Goal: Task Accomplishment & Management: Use online tool/utility

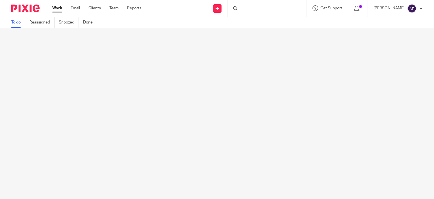
click at [257, 8] on div at bounding box center [267, 8] width 79 height 17
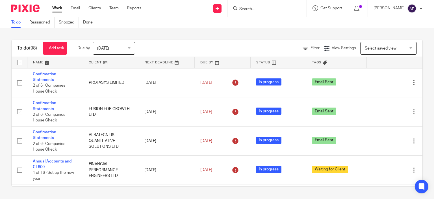
click at [257, 8] on input "Search" at bounding box center [264, 9] width 51 height 5
type input "anuruddha amarasinghe"
click button "submit" at bounding box center [0, 0] width 0 height 0
drag, startPoint x: 292, startPoint y: 8, endPoint x: 236, endPoint y: 9, distance: 55.4
click at [236, 9] on div "anuruddha amarasinghe No results found. Try searching for the name of a client …" at bounding box center [267, 8] width 79 height 17
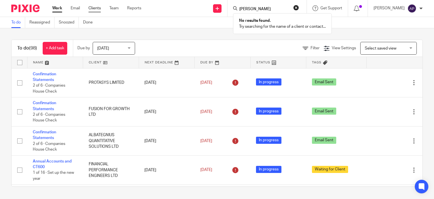
click at [95, 9] on link "Clients" at bounding box center [95, 8] width 12 height 6
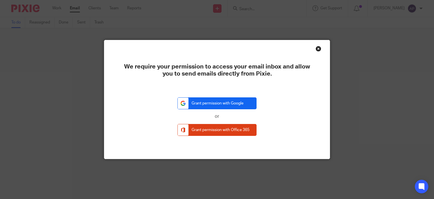
click at [209, 103] on link "Grant permission with Google" at bounding box center [217, 103] width 79 height 12
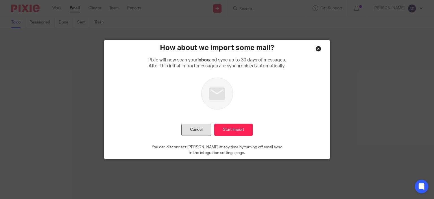
click at [192, 133] on button "Cancel" at bounding box center [197, 130] width 30 height 12
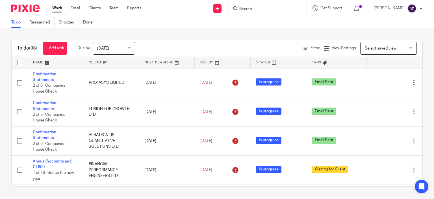
click at [256, 10] on input "Search" at bounding box center [264, 9] width 51 height 5
click at [74, 7] on link "Email" at bounding box center [75, 8] width 9 height 6
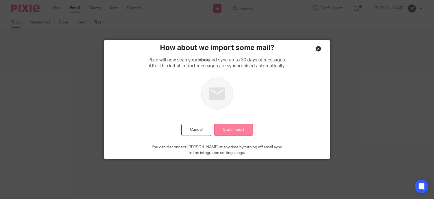
click at [230, 130] on input "Start Import" at bounding box center [233, 130] width 39 height 12
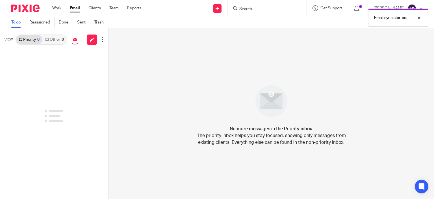
click at [256, 7] on div "Email sync started." at bounding box center [323, 16] width 212 height 21
click at [249, 9] on div "Email sync started." at bounding box center [323, 16] width 212 height 21
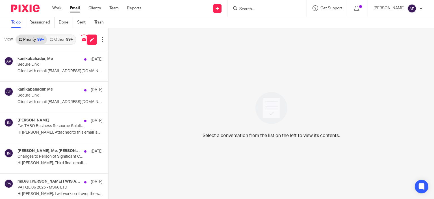
click at [250, 6] on form at bounding box center [269, 8] width 60 height 7
click at [250, 9] on input "Search" at bounding box center [264, 9] width 51 height 5
paste input "anuruddha amarasinghe"
type input "anuruddha amarasinghe"
click button "submit" at bounding box center [0, 0] width 0 height 0
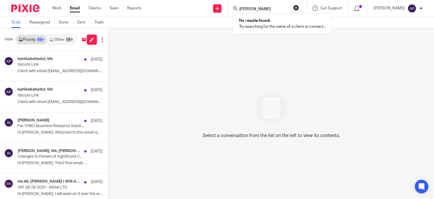
click at [299, 9] on button "reset" at bounding box center [297, 8] width 6 height 6
